Goal: Transaction & Acquisition: Book appointment/travel/reservation

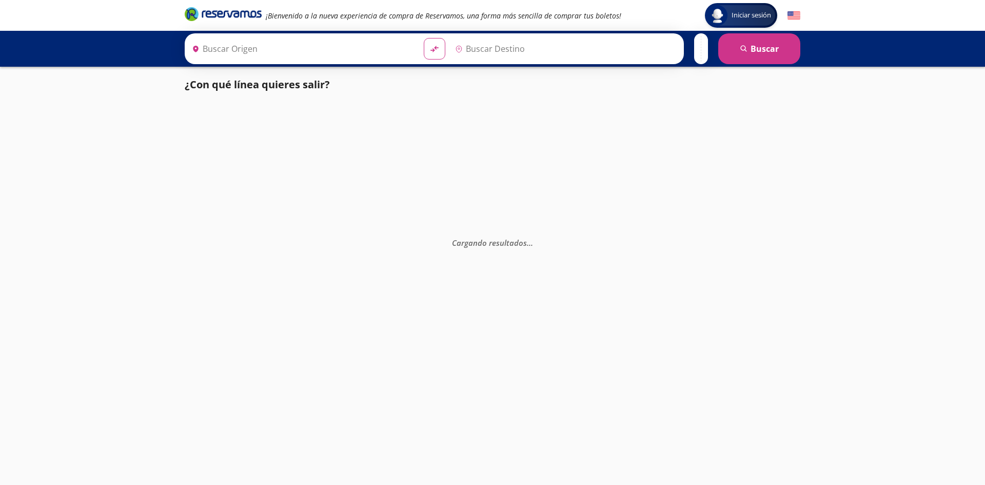
type input "[GEOGRAPHIC_DATA], [GEOGRAPHIC_DATA]"
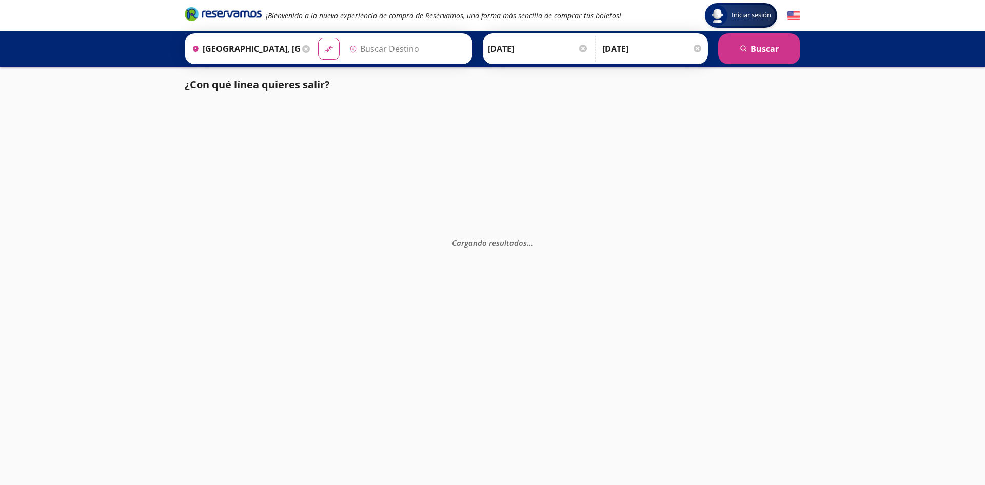
type input "[GEOGRAPHIC_DATA], [GEOGRAPHIC_DATA]"
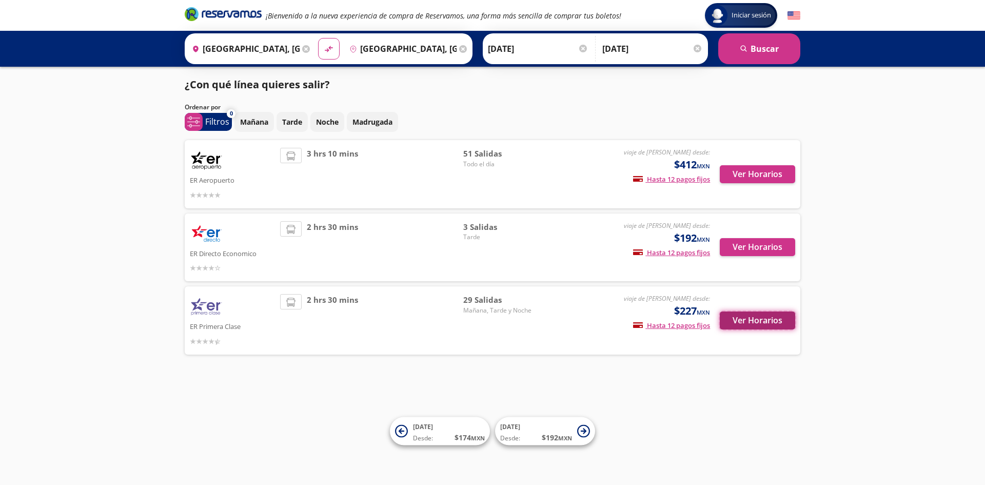
click at [749, 319] on button "Ver Horarios" at bounding box center [756, 320] width 75 height 18
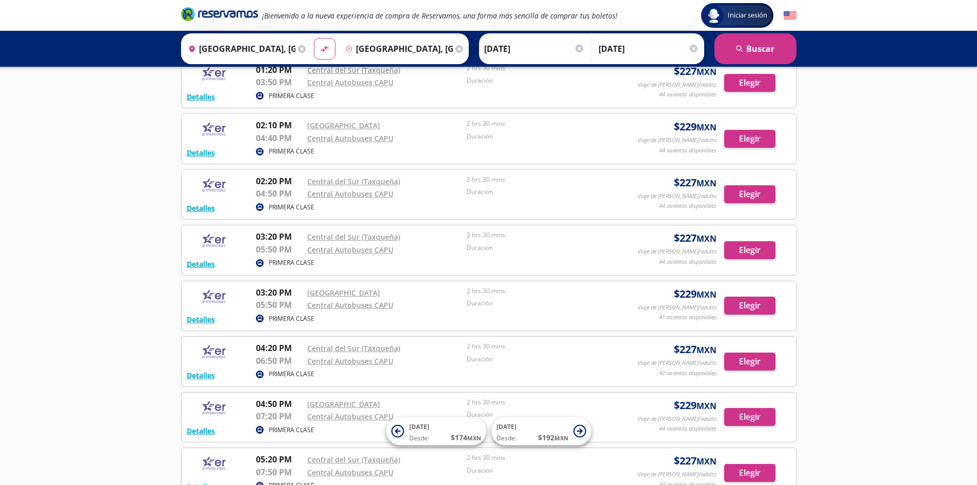
scroll to position [881, 0]
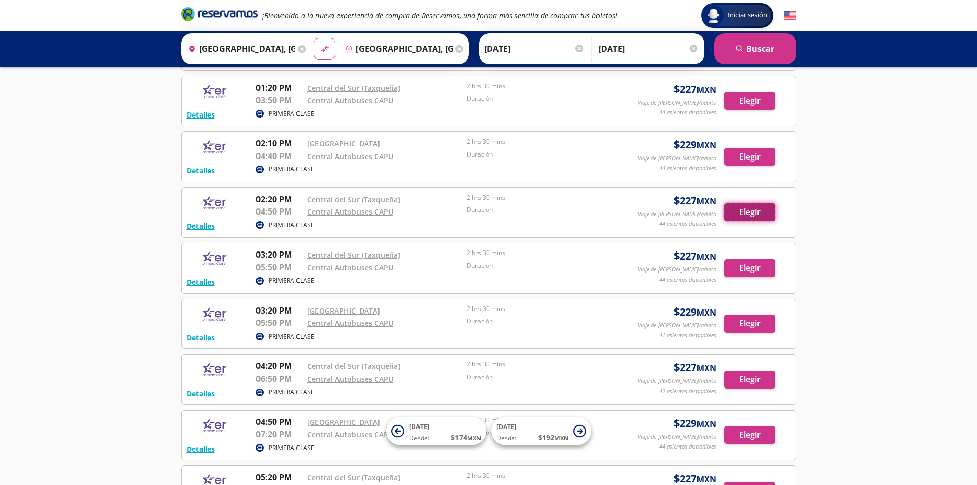
click at [755, 214] on button "Elegir" at bounding box center [749, 212] width 51 height 18
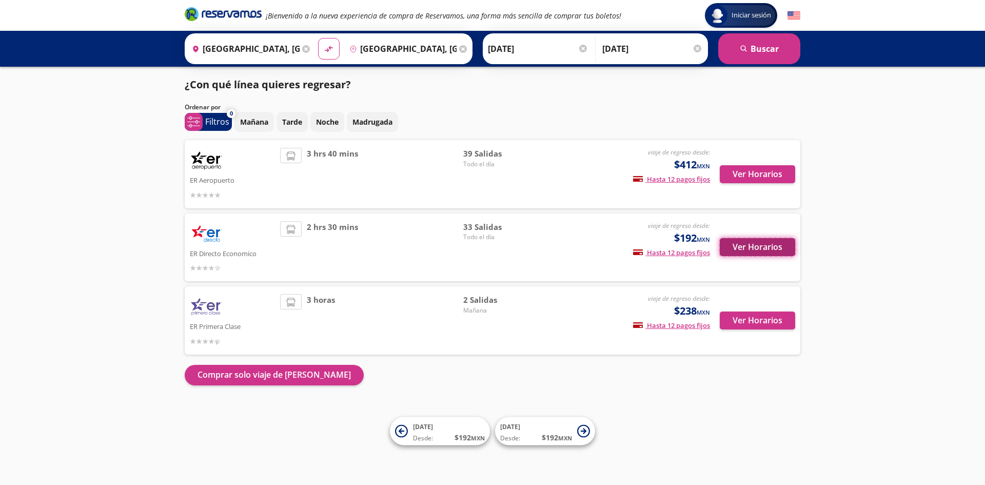
click at [767, 250] on button "Ver Horarios" at bounding box center [756, 247] width 75 height 18
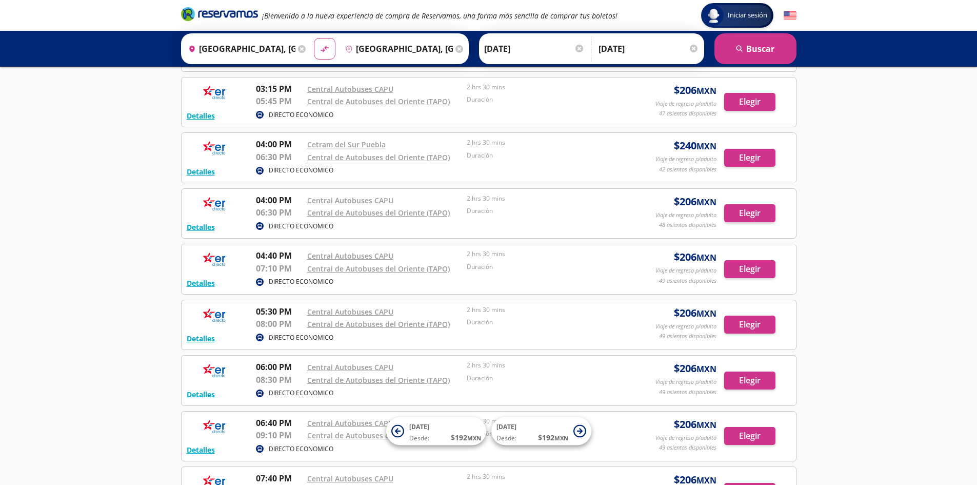
scroll to position [1259, 0]
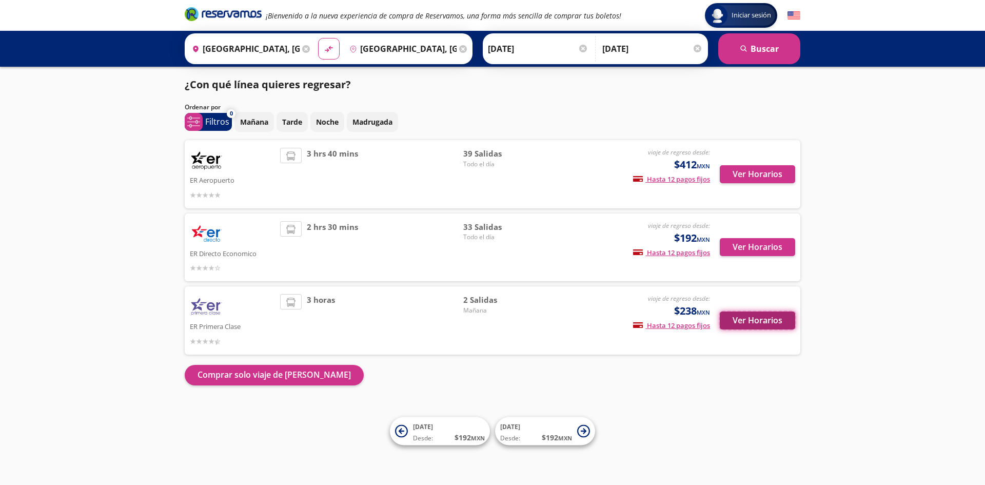
click at [764, 316] on button "Ver Horarios" at bounding box center [756, 320] width 75 height 18
click at [778, 178] on button "Ver Horarios" at bounding box center [756, 174] width 75 height 18
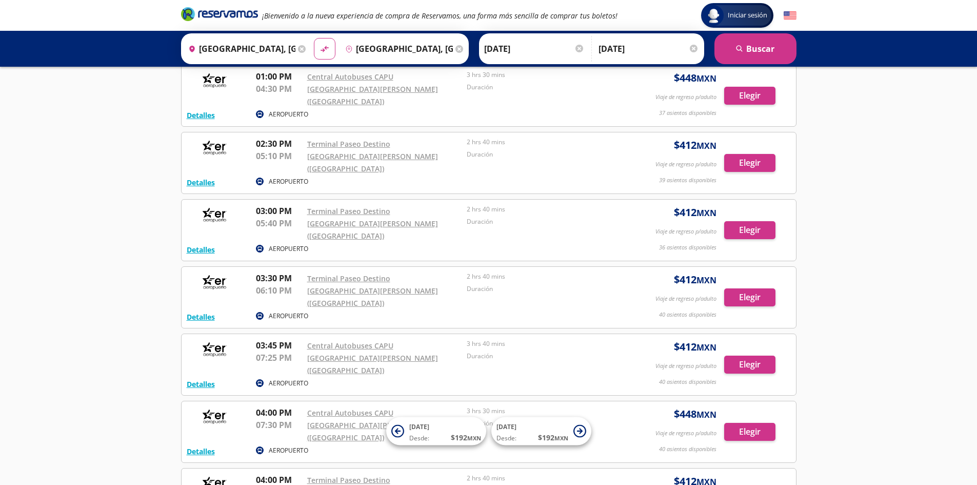
scroll to position [1816, 0]
